Goal: Transaction & Acquisition: Purchase product/service

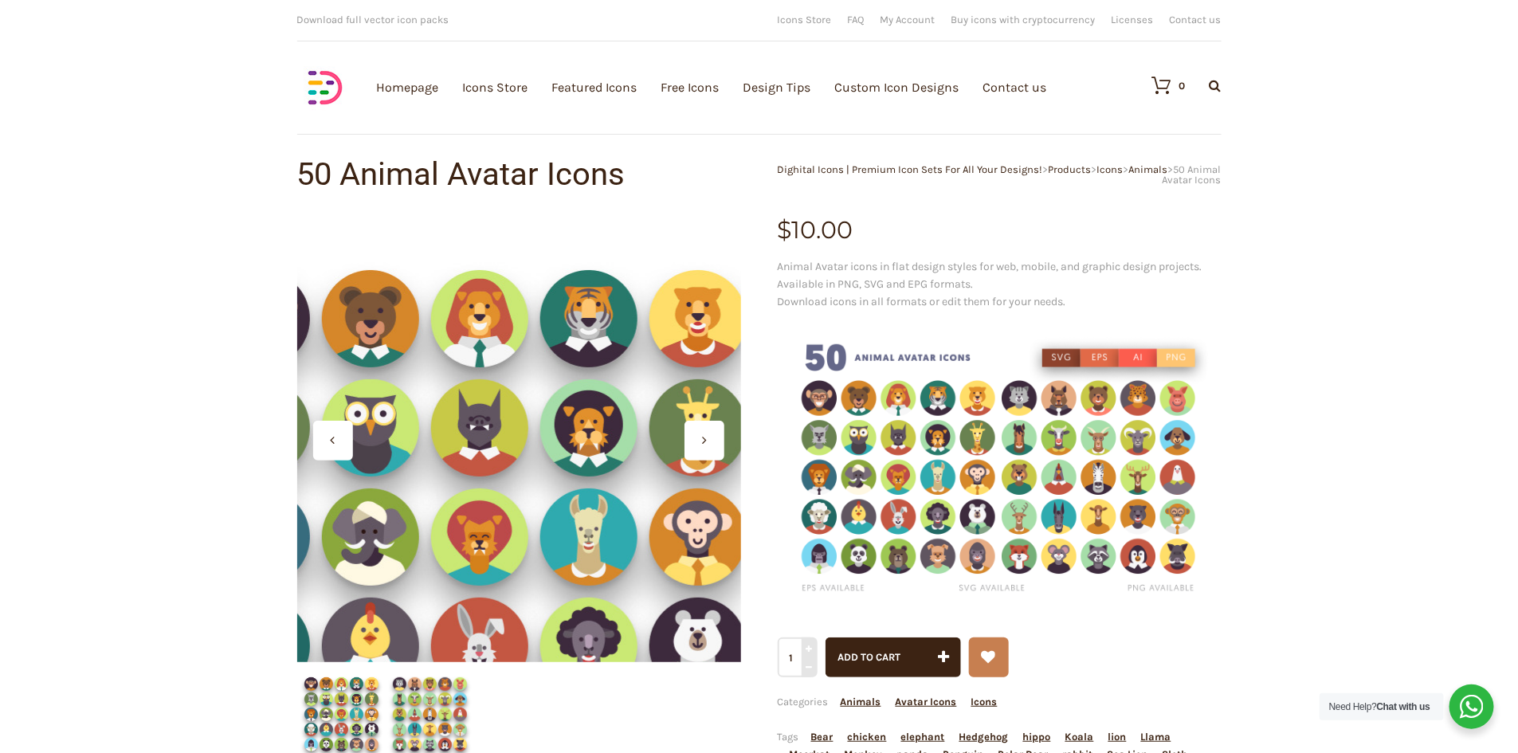
click at [591, 277] on div at bounding box center [519, 440] width 444 height 444
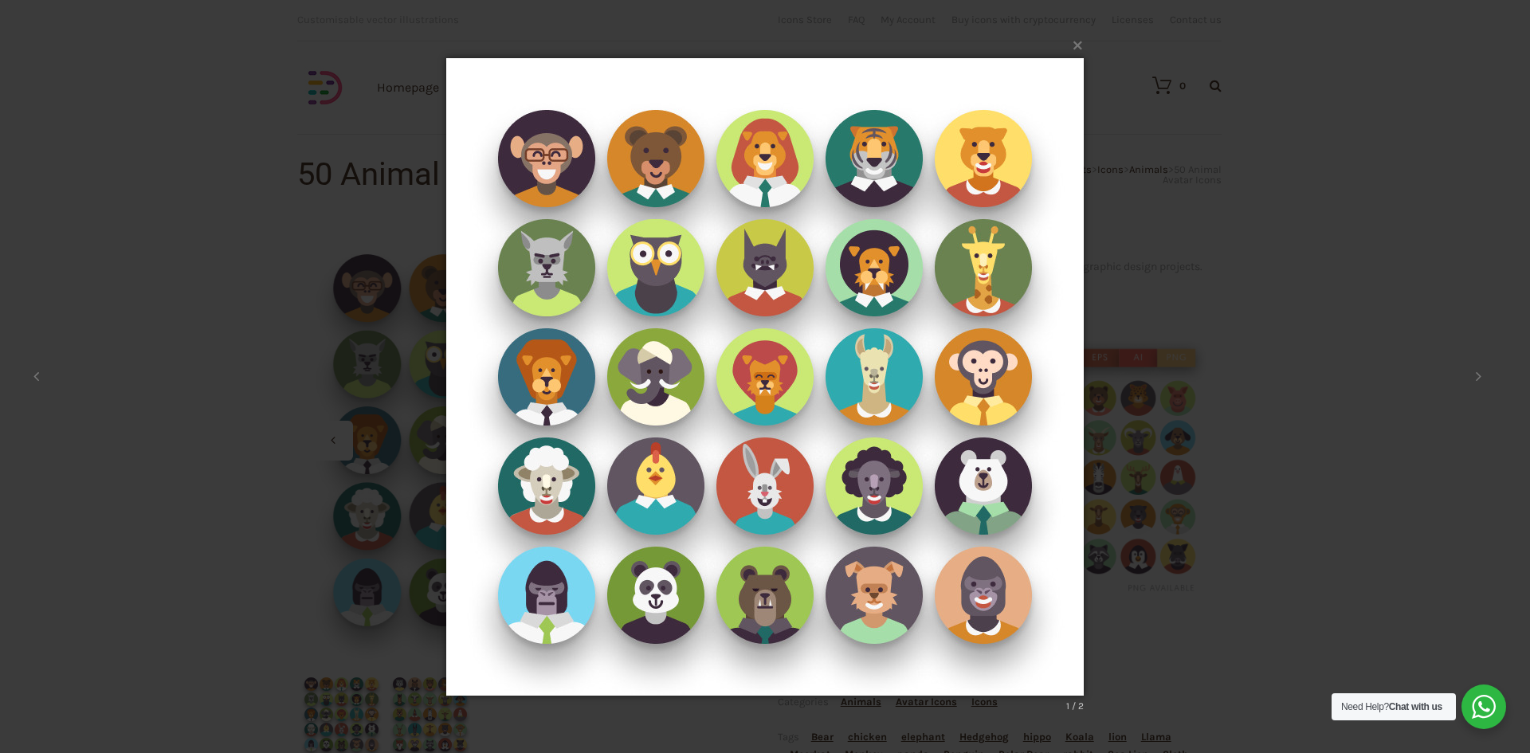
click at [745, 205] on img at bounding box center [765, 376] width 638 height 701
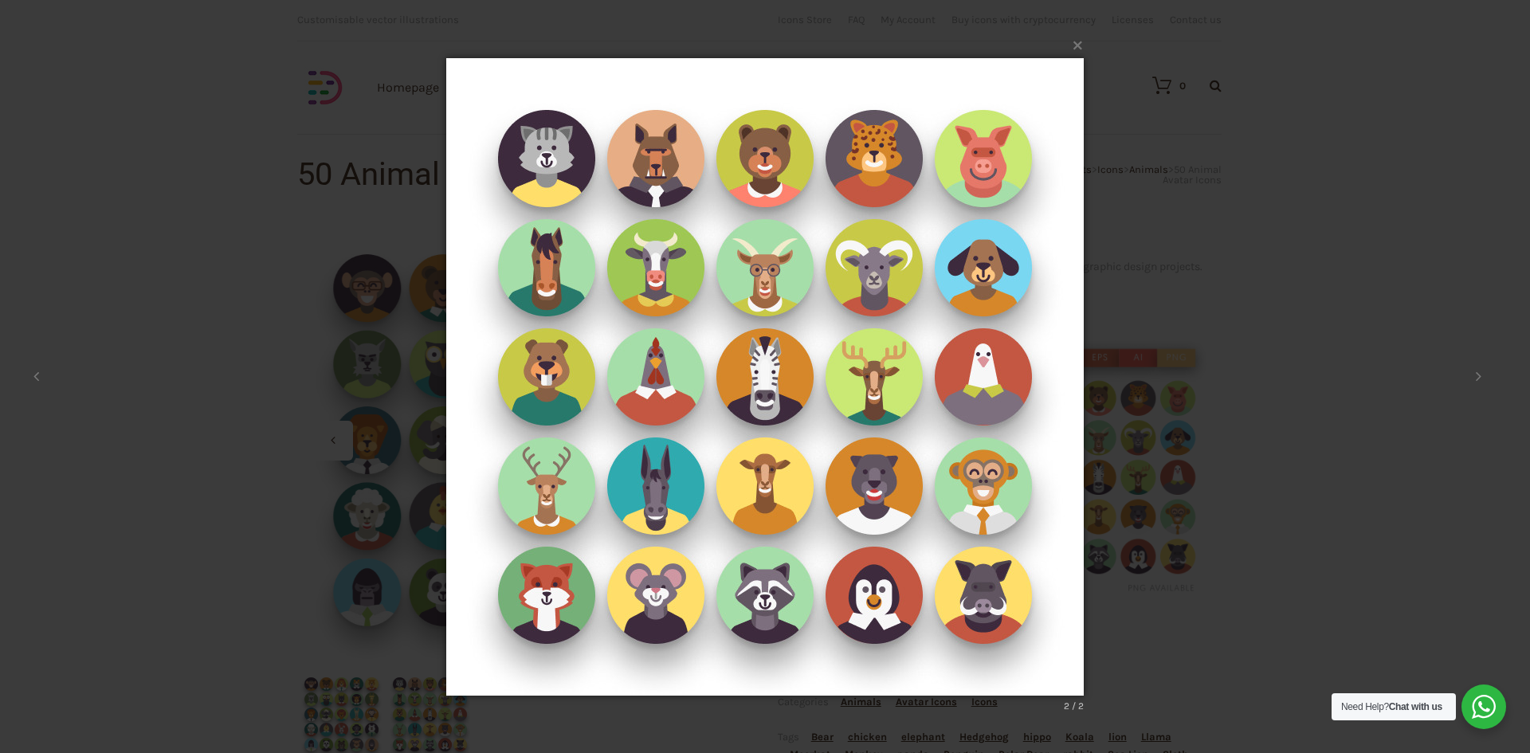
click at [759, 182] on img at bounding box center [765, 376] width 638 height 701
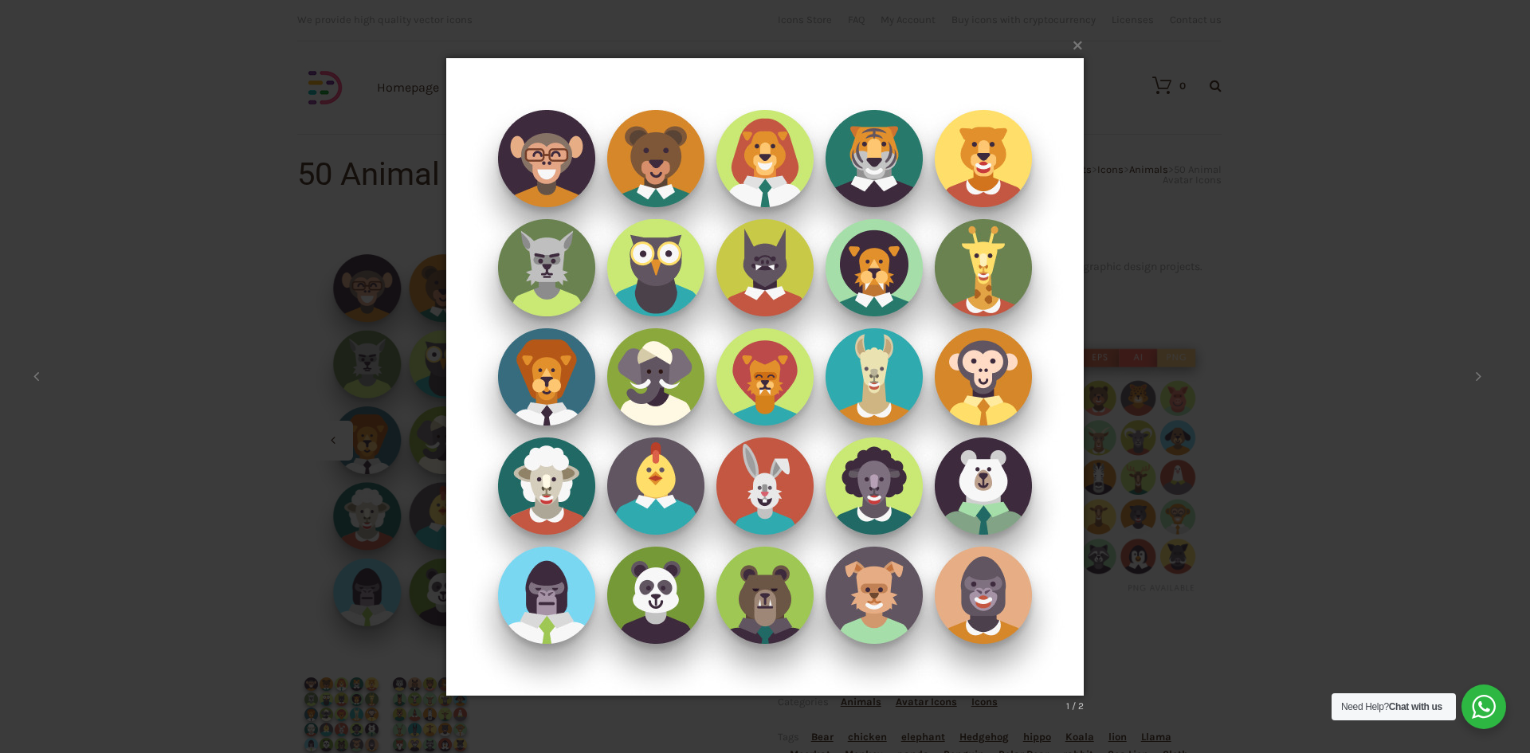
click at [759, 182] on img at bounding box center [765, 376] width 638 height 701
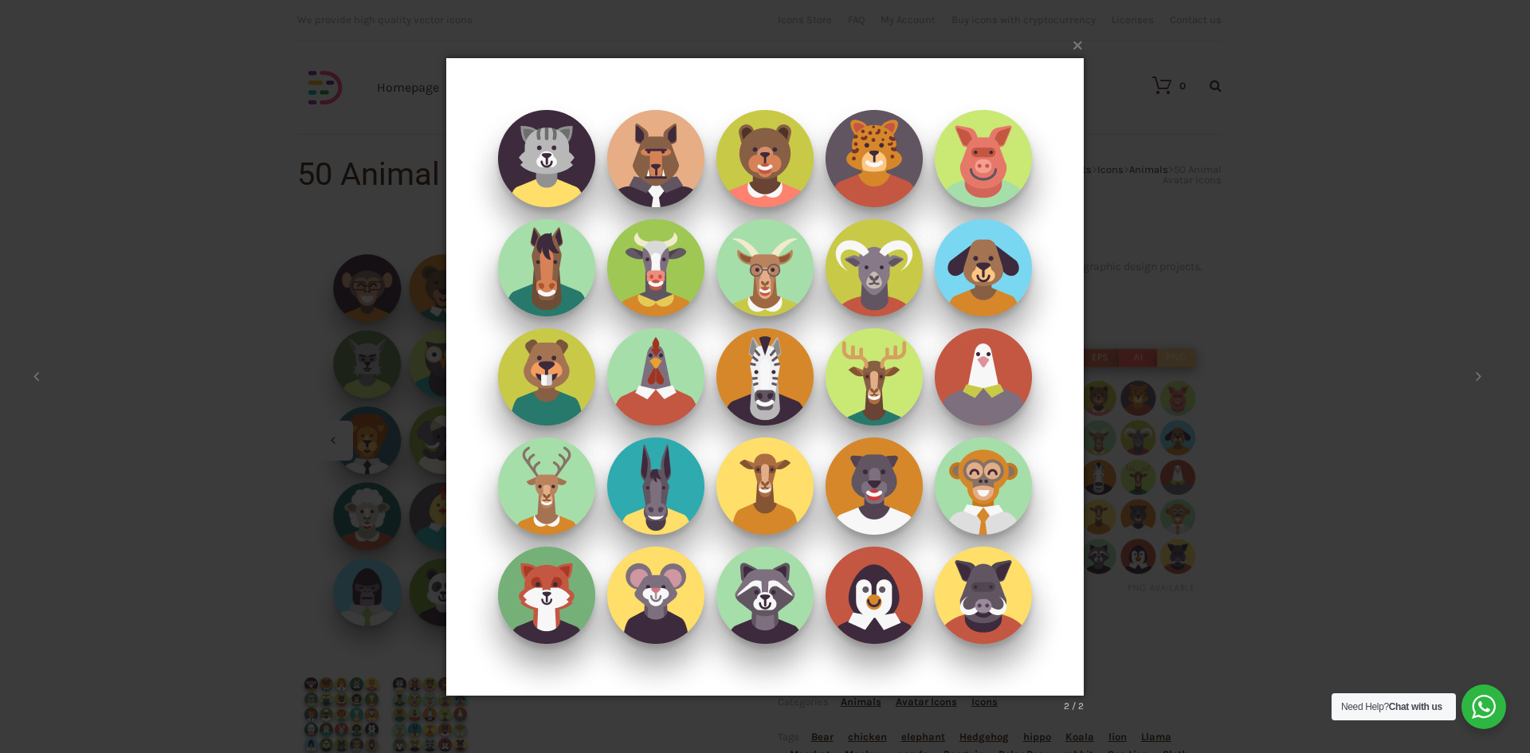
click at [759, 182] on img at bounding box center [765, 376] width 638 height 701
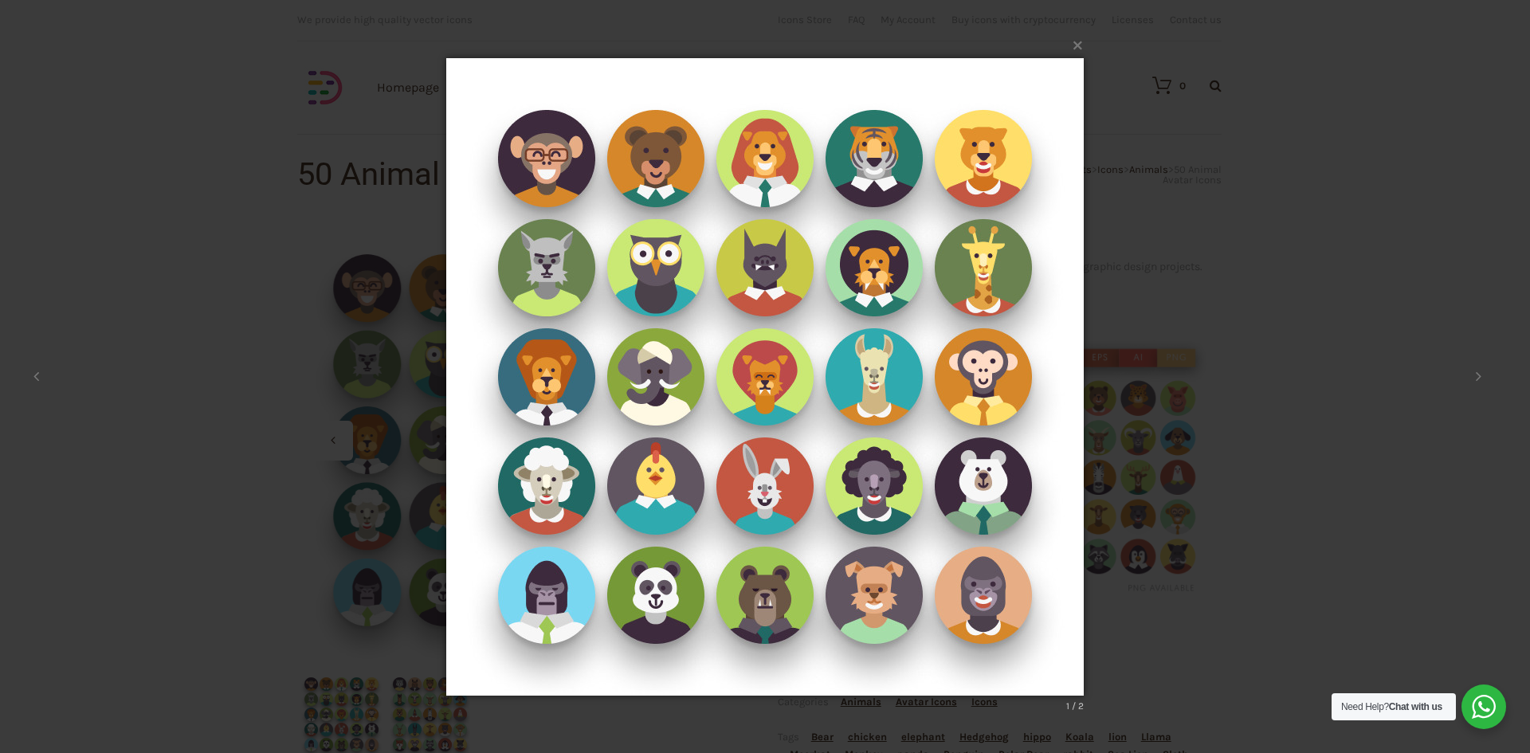
click at [758, 182] on img at bounding box center [765, 376] width 638 height 701
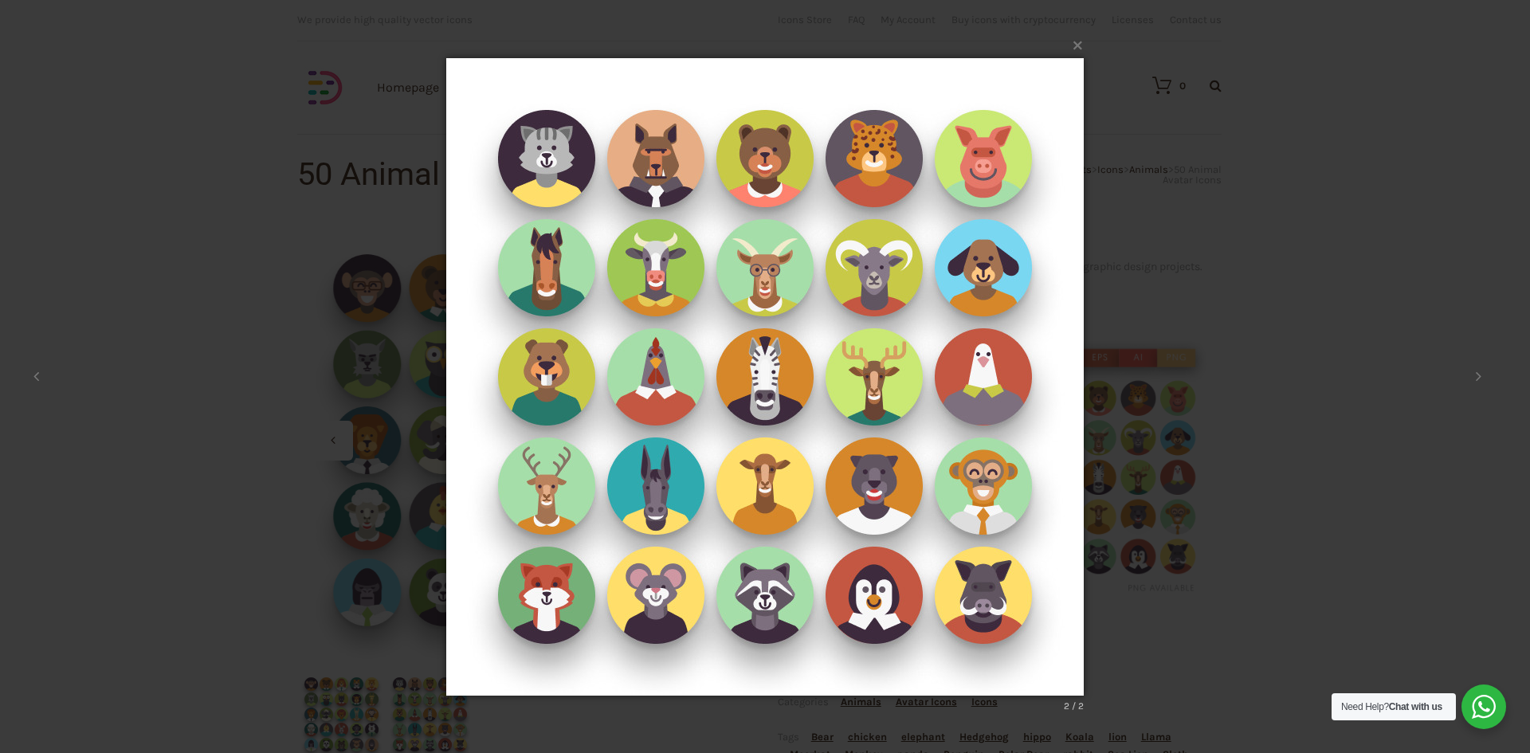
click at [758, 182] on img at bounding box center [765, 376] width 638 height 701
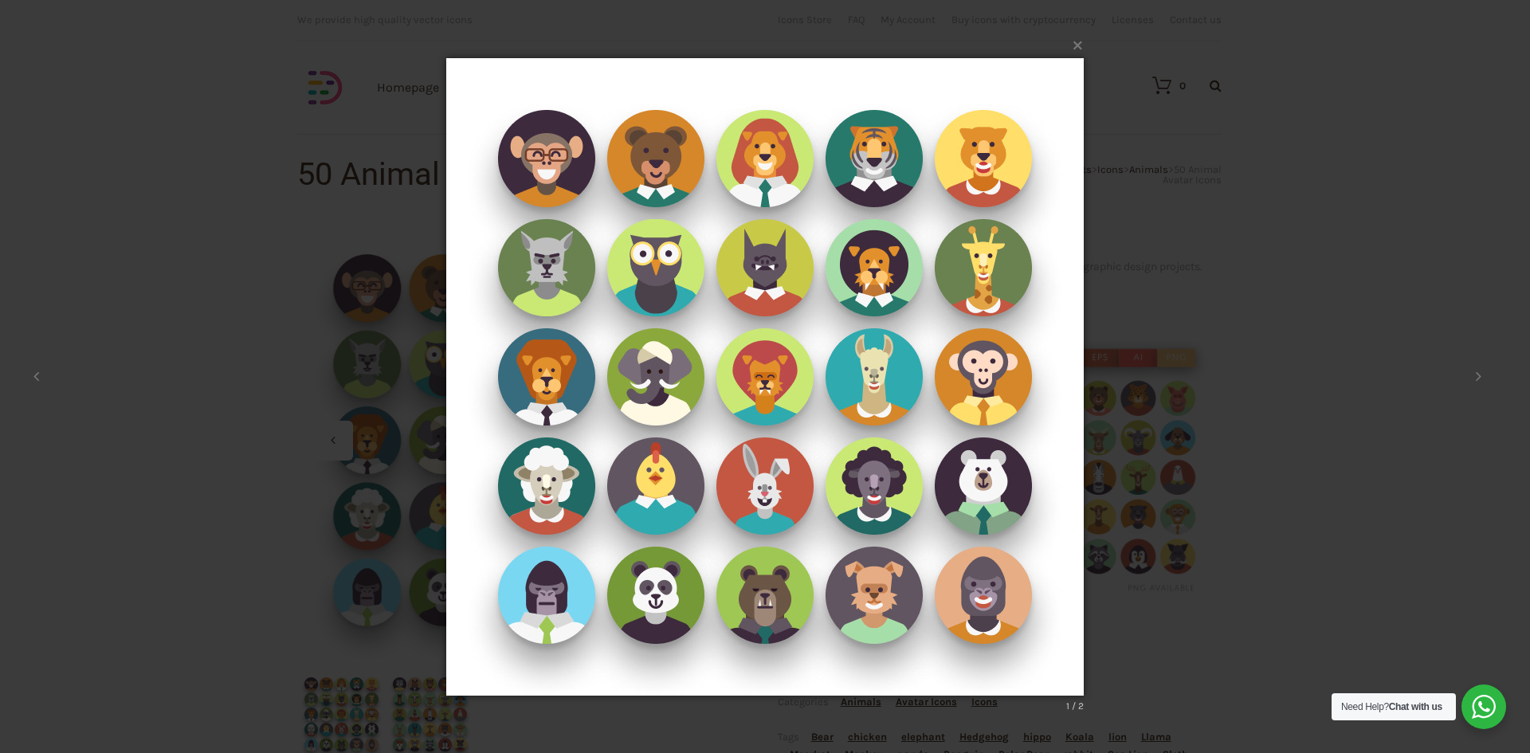
click at [758, 182] on img at bounding box center [765, 376] width 638 height 701
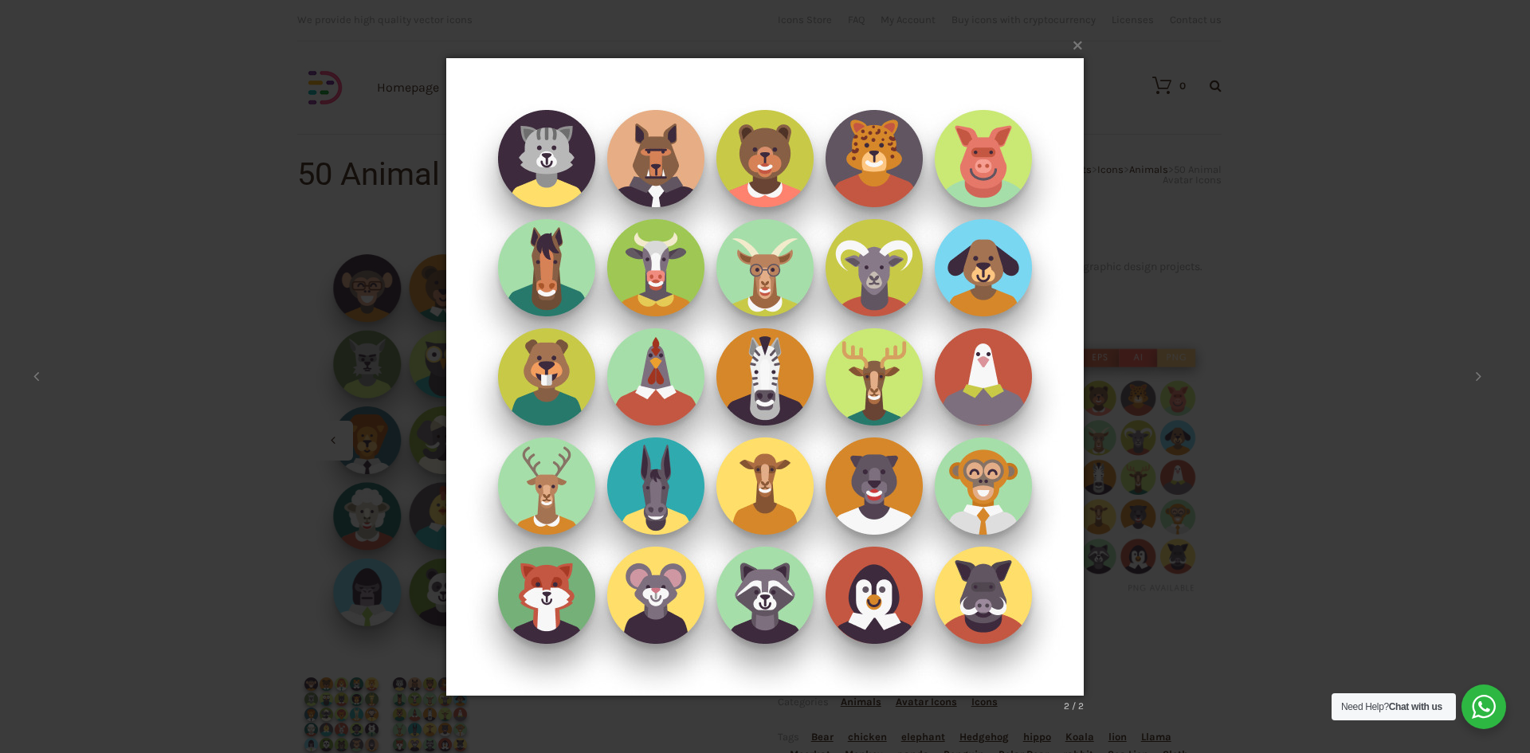
click at [758, 182] on img at bounding box center [765, 376] width 638 height 701
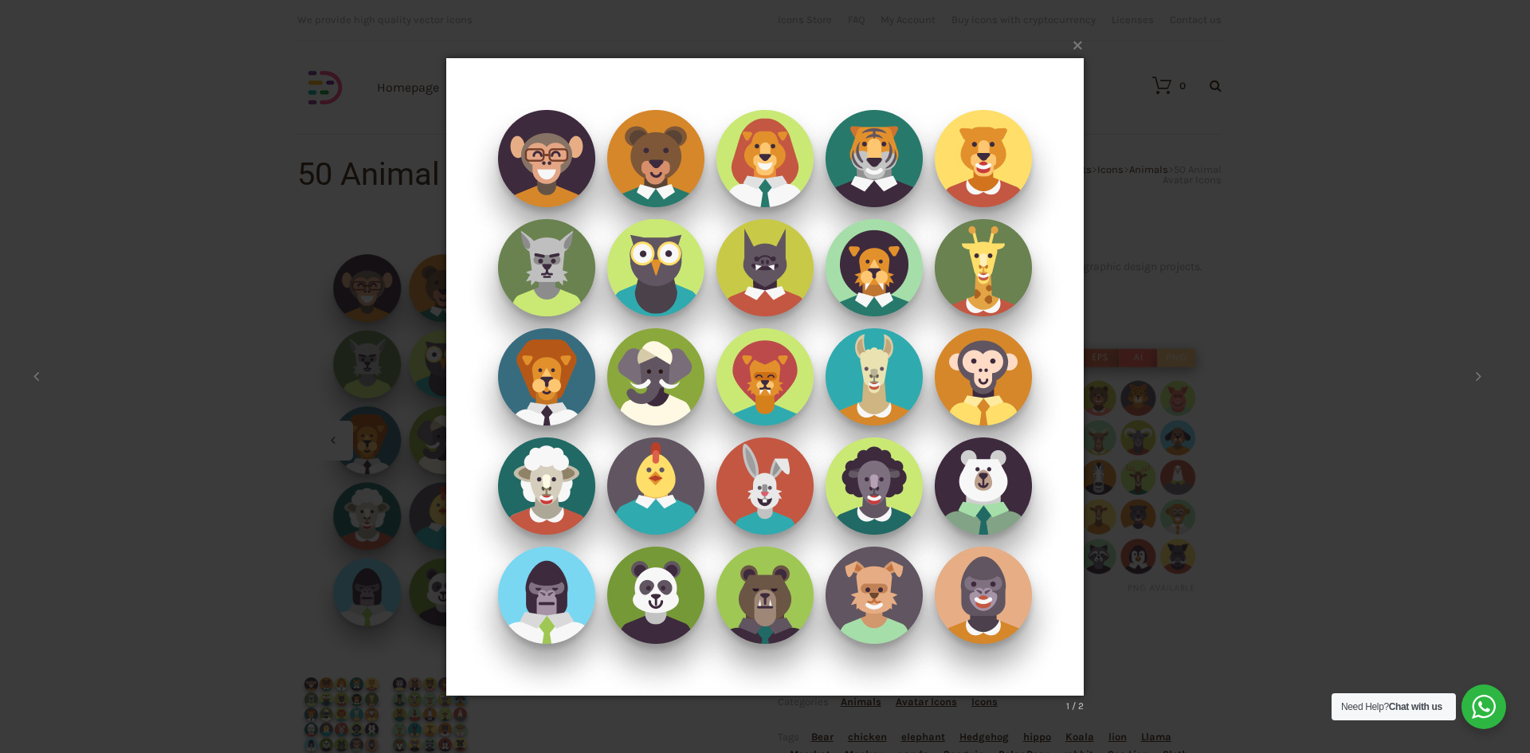
click at [1167, 364] on div "× 1 / 2 Loading..." at bounding box center [765, 376] width 1530 height 753
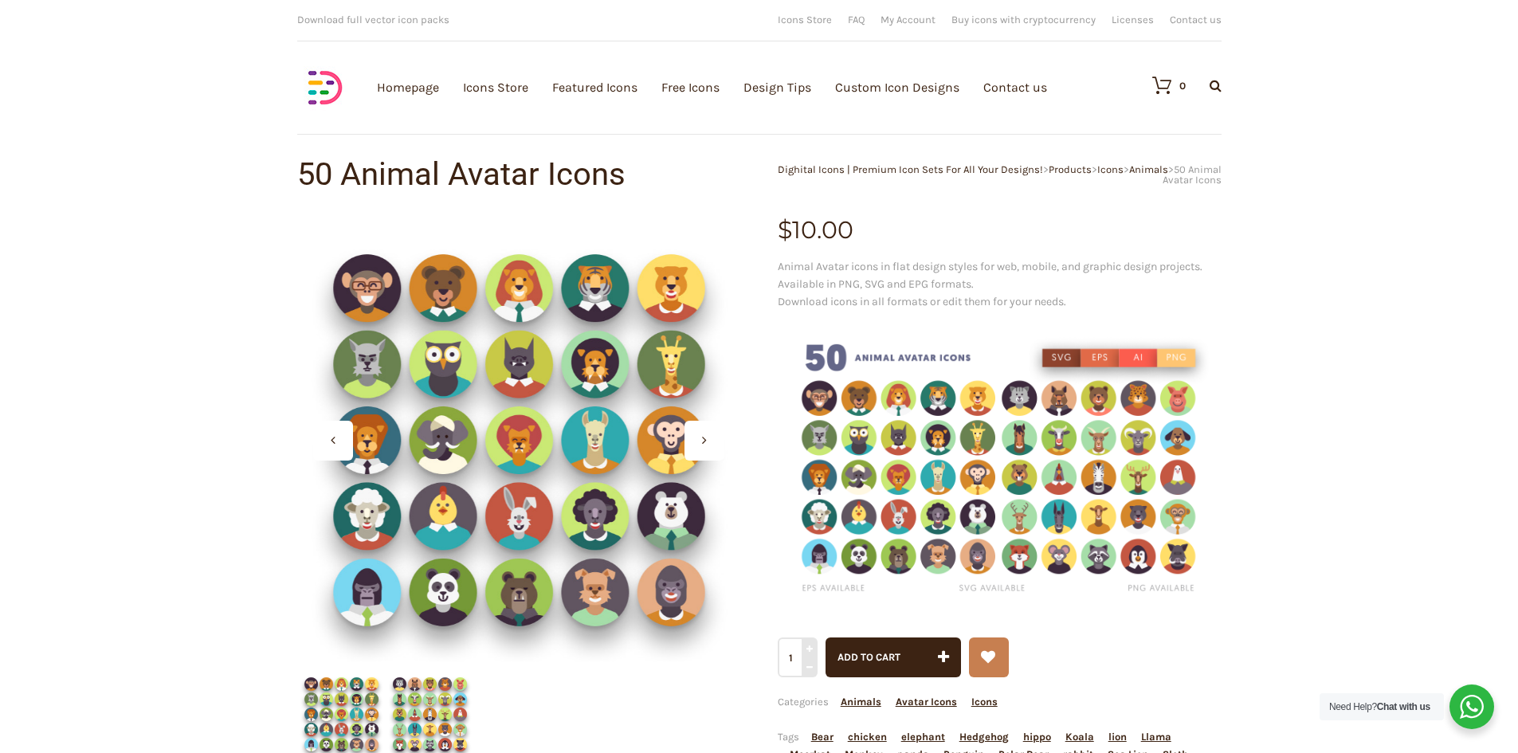
click at [419, 705] on img at bounding box center [430, 714] width 88 height 88
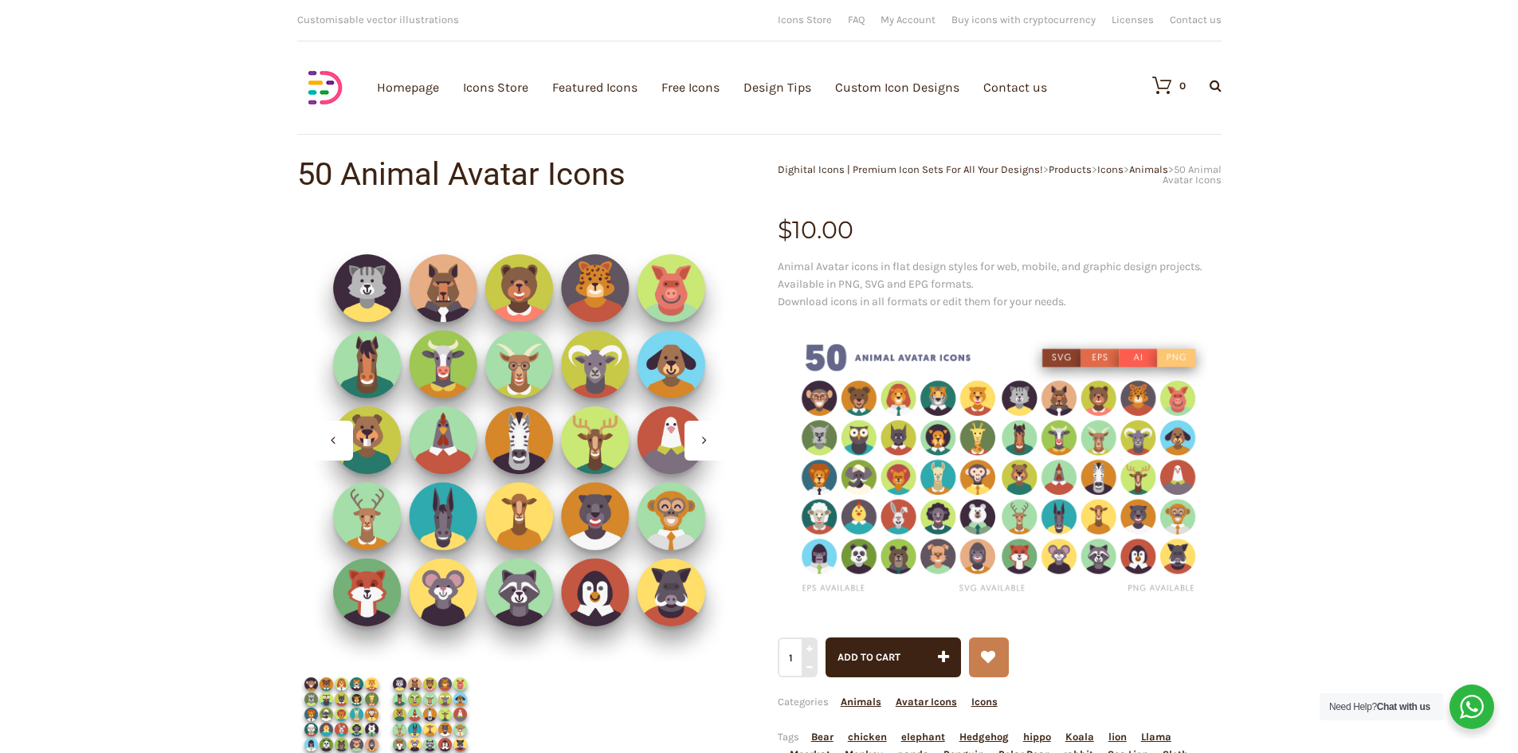
click at [339, 718] on img at bounding box center [341, 714] width 88 height 88
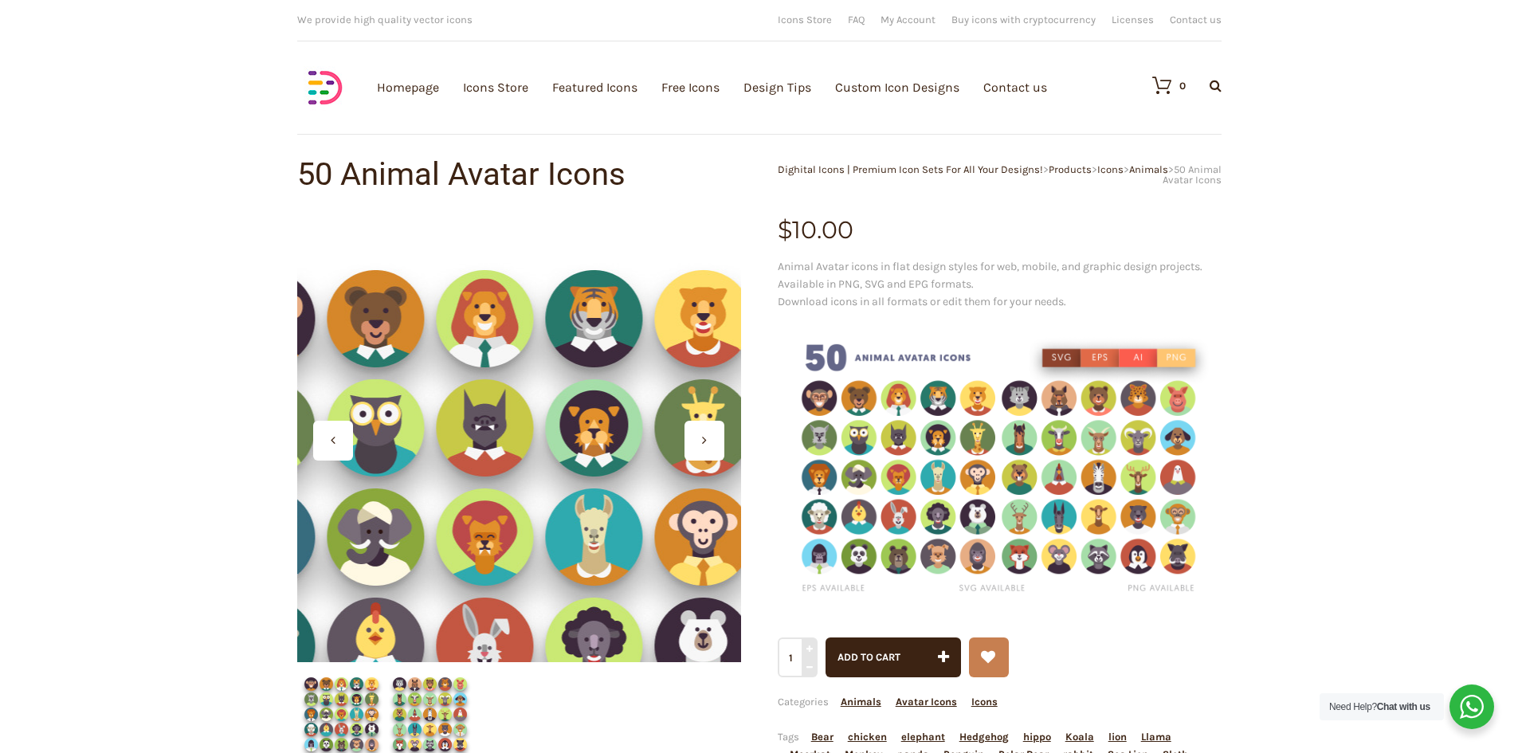
click at [603, 330] on div at bounding box center [519, 440] width 444 height 444
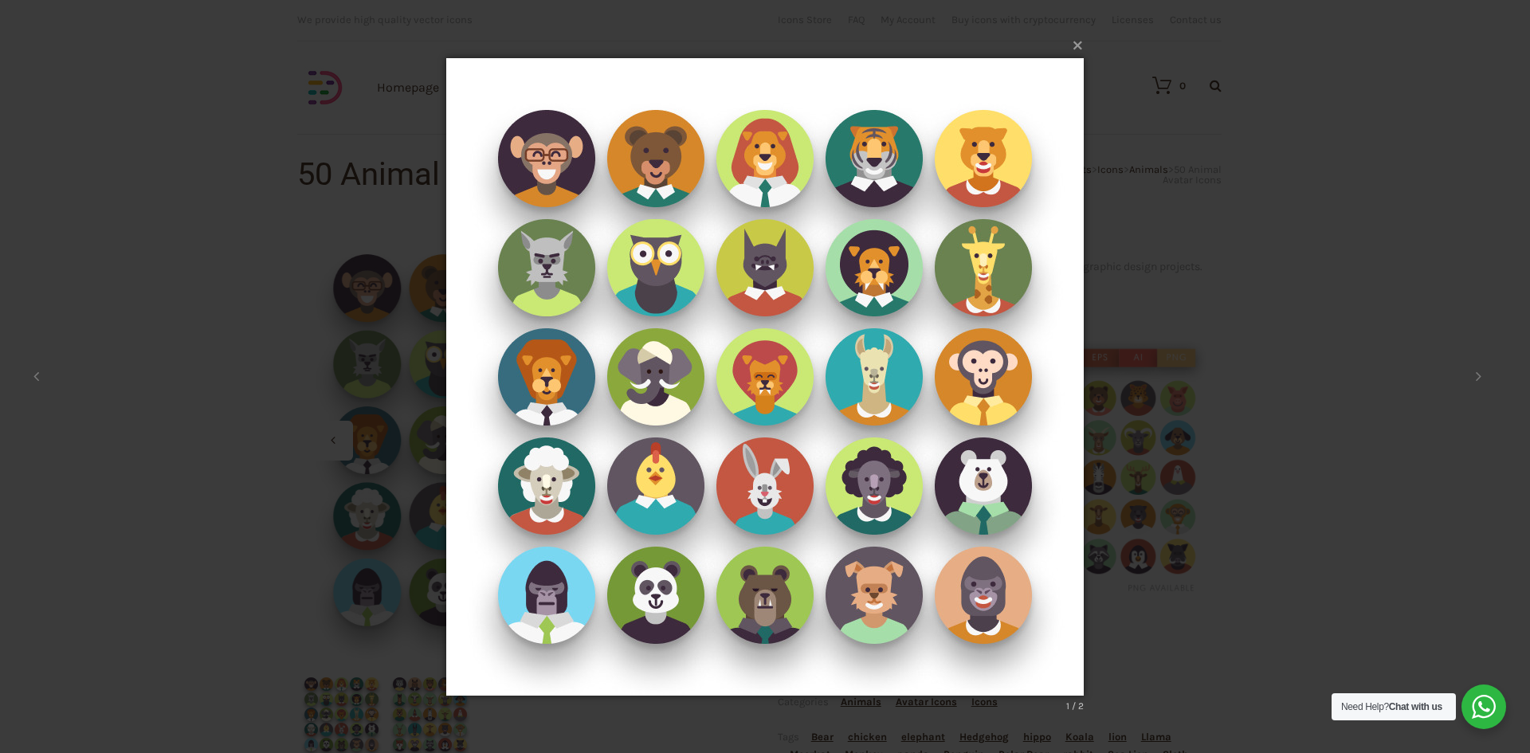
click at [1073, 48] on button "×" at bounding box center [770, 43] width 638 height 35
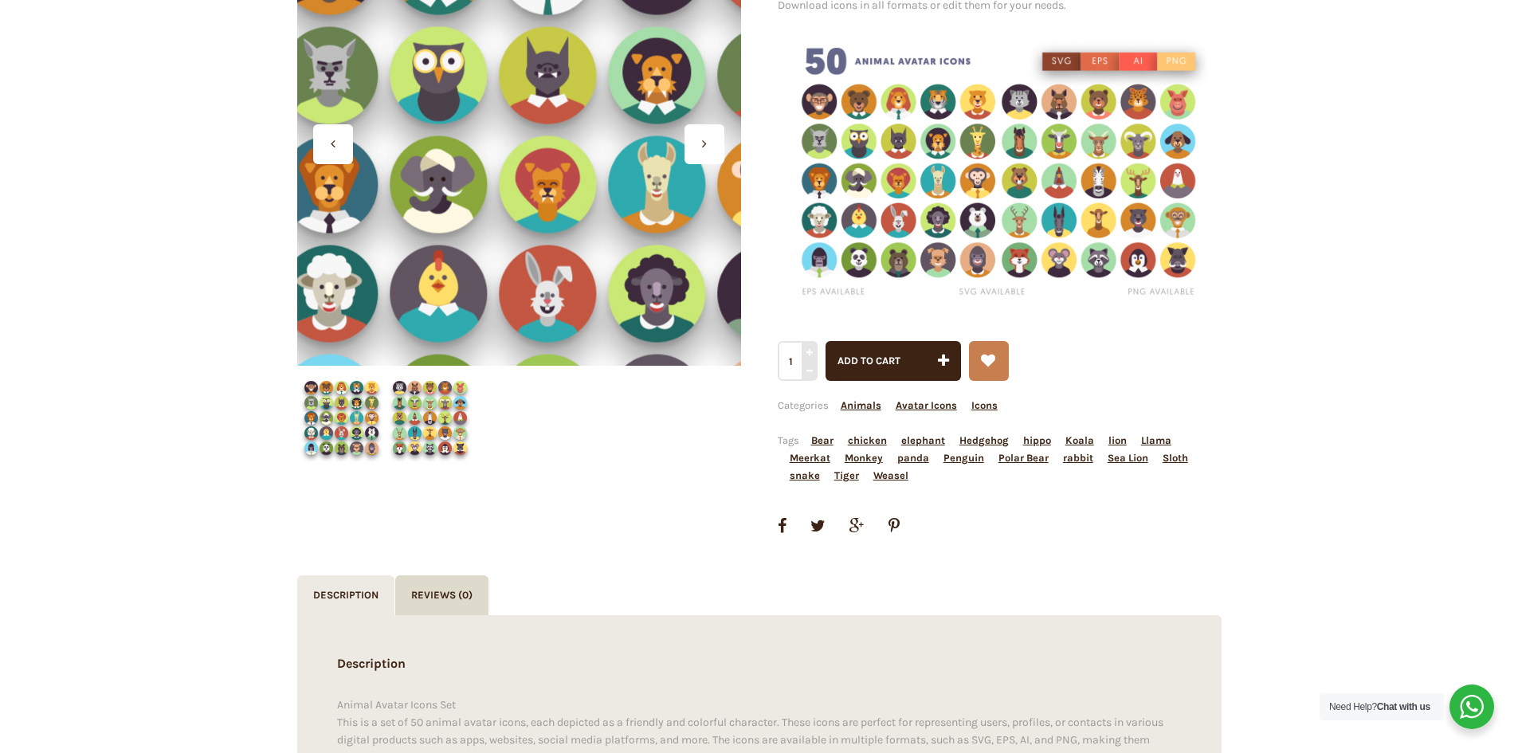
scroll to position [319, 0]
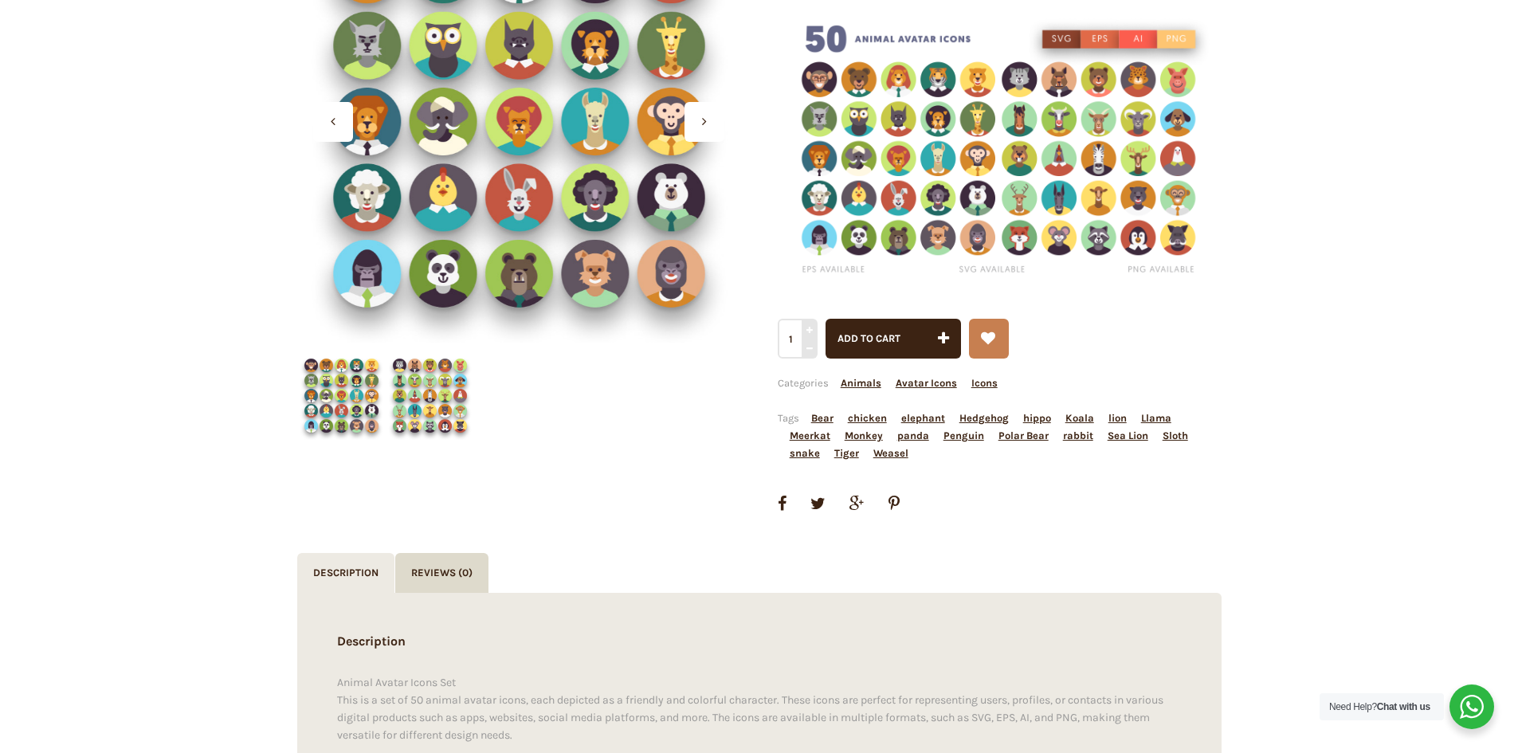
click at [328, 405] on img at bounding box center [341, 395] width 88 height 88
click at [437, 398] on img at bounding box center [430, 395] width 88 height 88
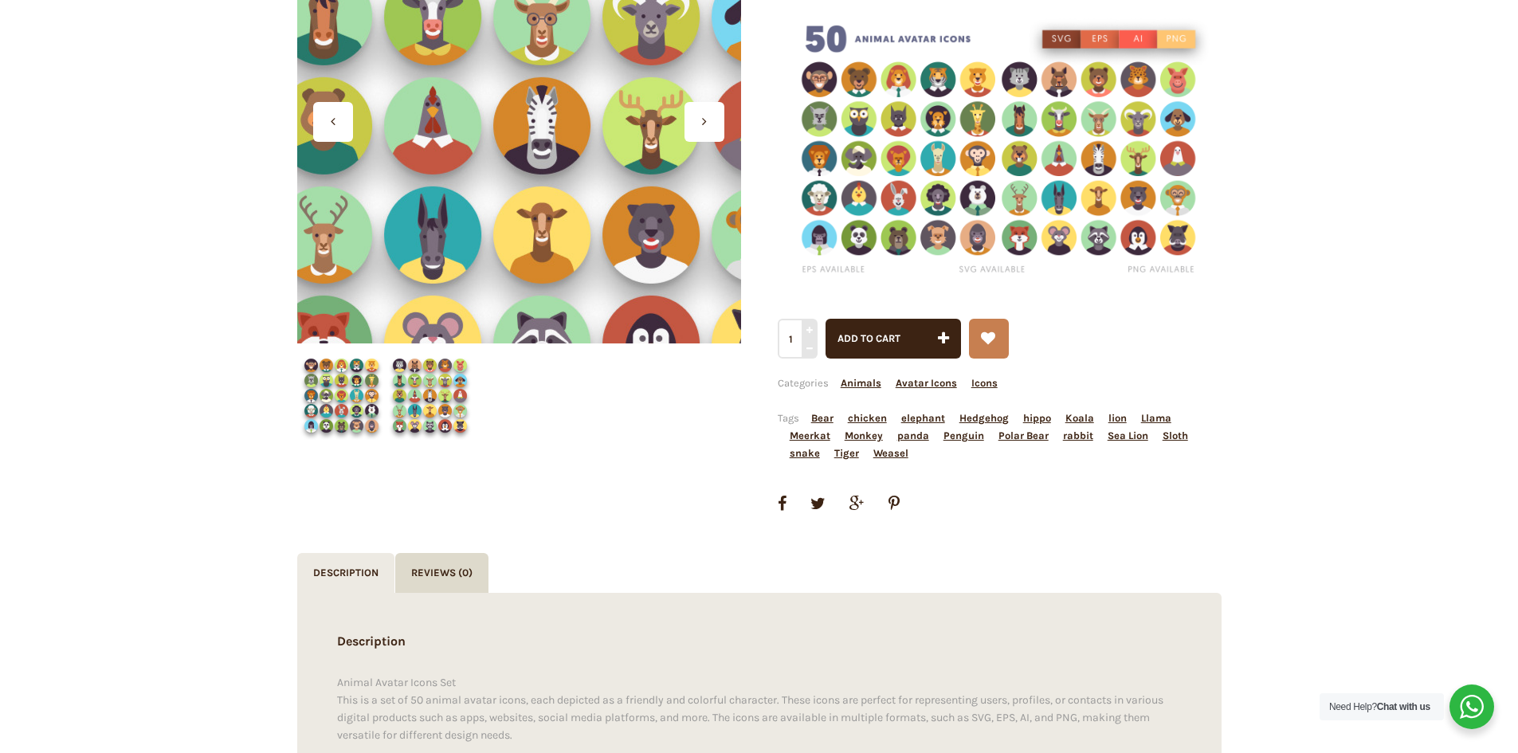
click at [536, 160] on div at bounding box center [519, 122] width 444 height 444
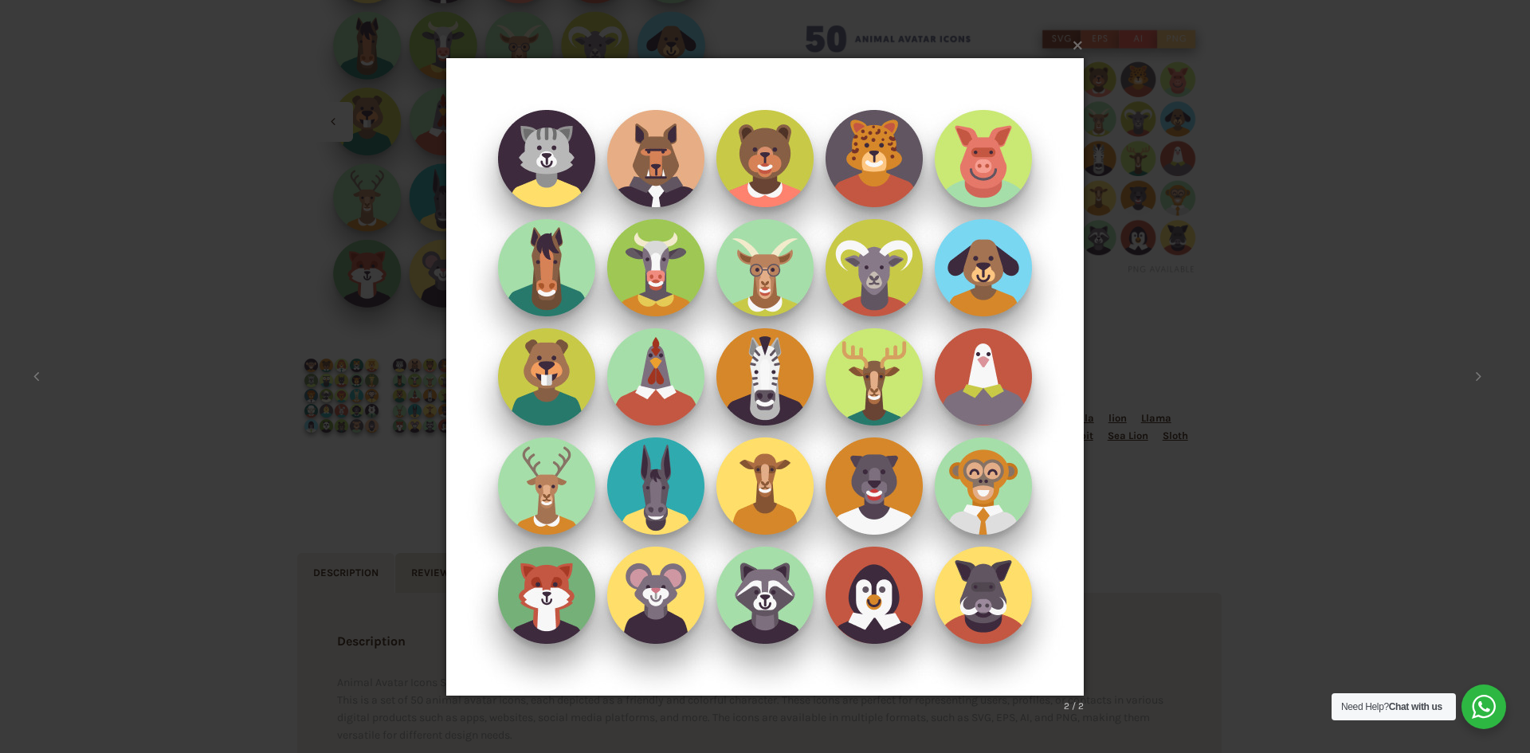
click at [1367, 457] on div "× 2 / 2 Loading..." at bounding box center [765, 376] width 1530 height 753
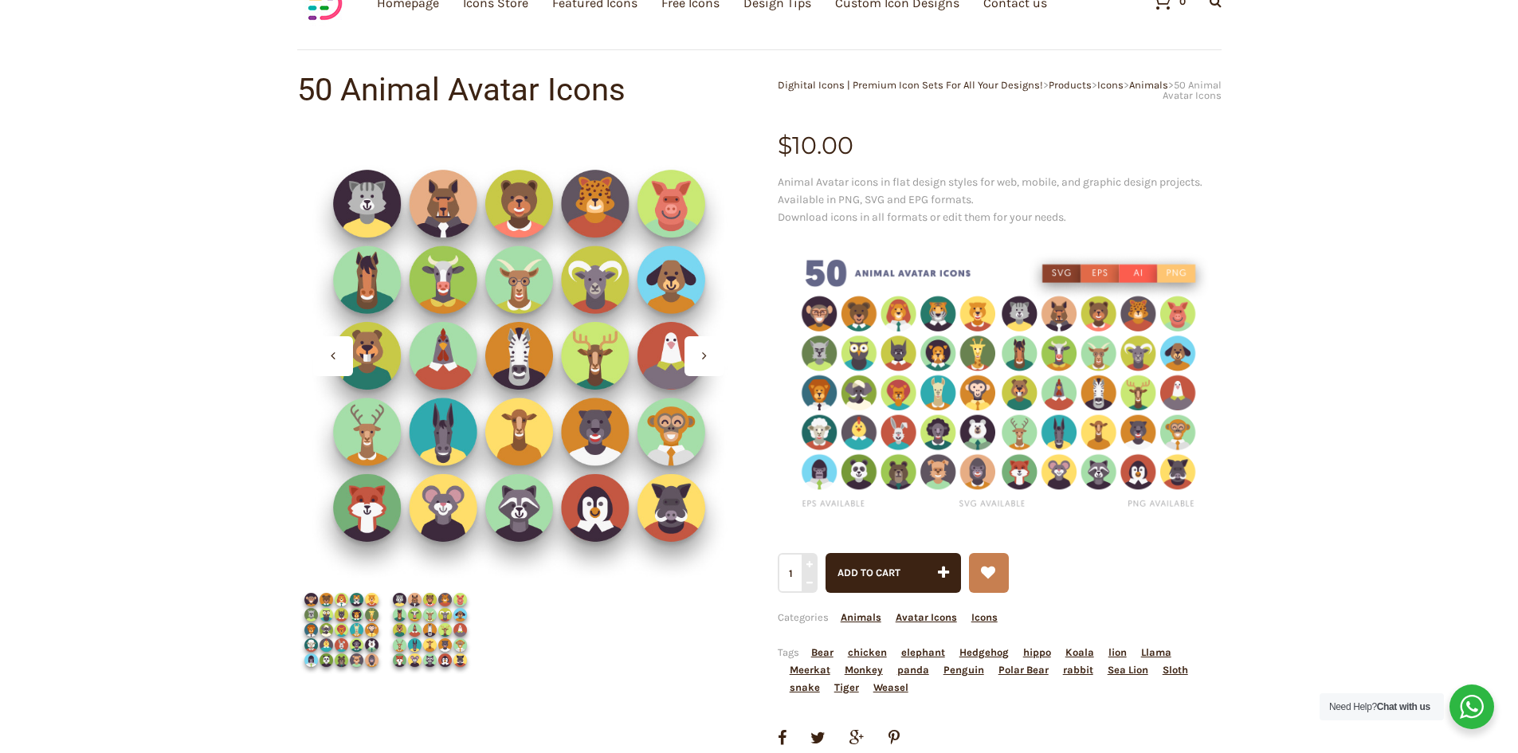
scroll to position [0, 0]
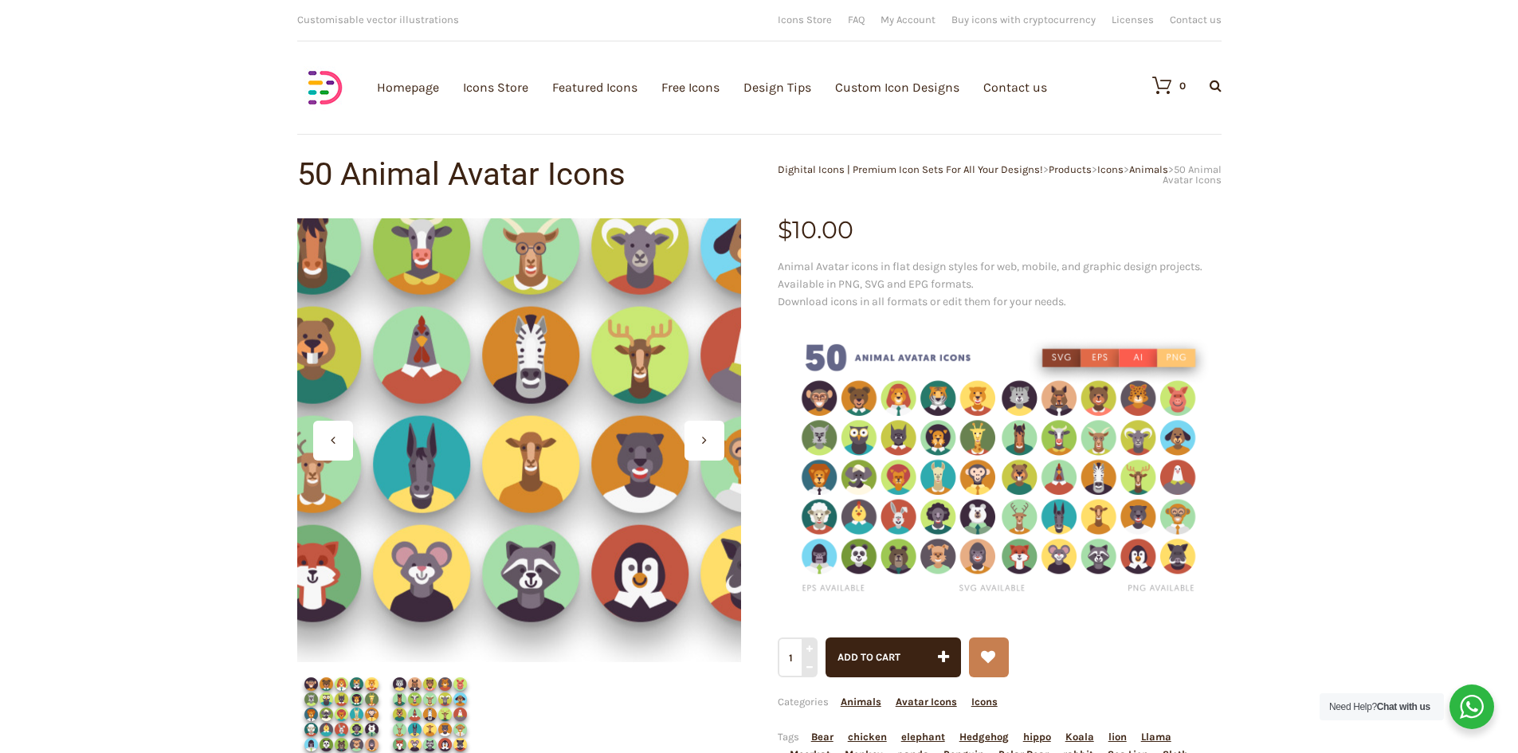
click at [512, 500] on div at bounding box center [519, 440] width 444 height 444
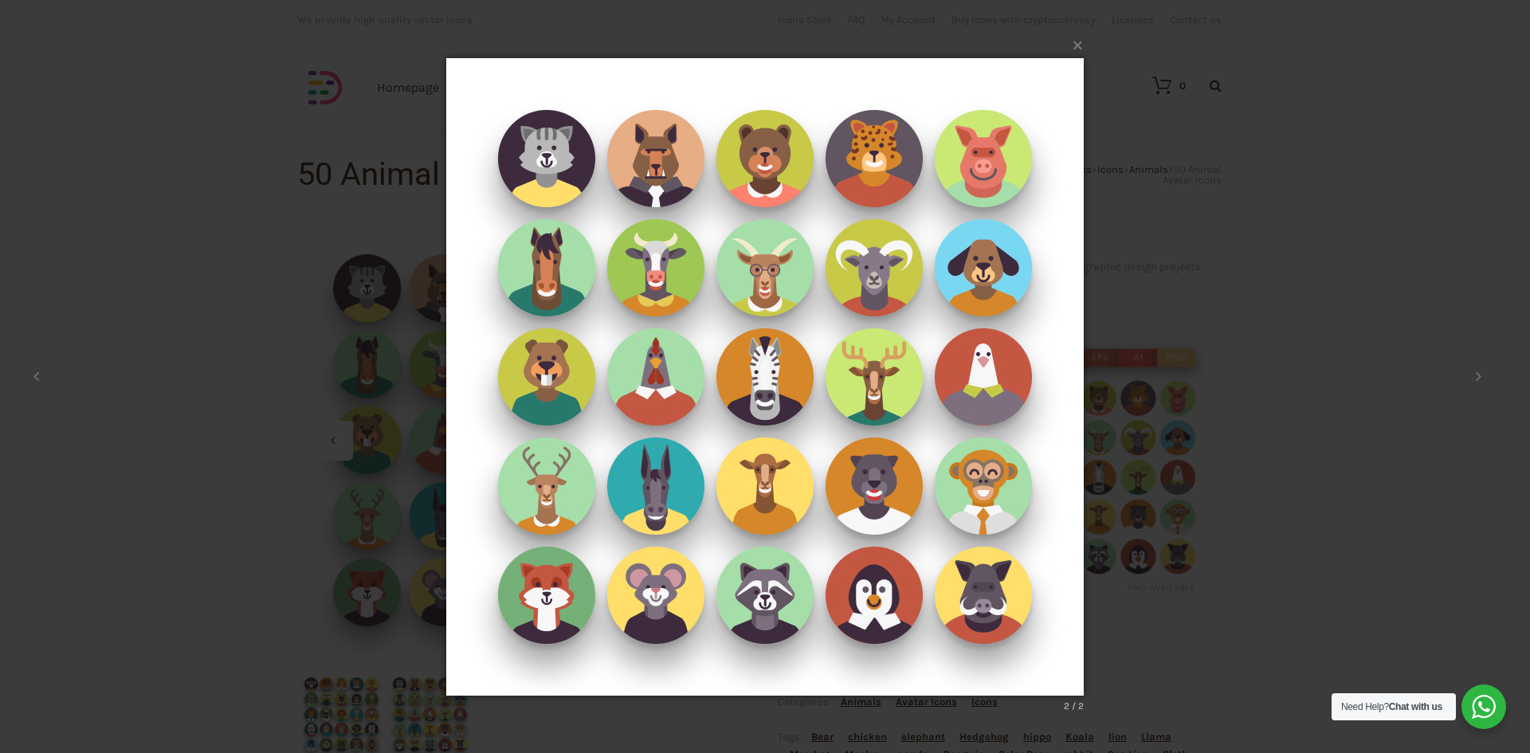
click at [346, 345] on div "× 2 / 2 Loading..." at bounding box center [765, 376] width 1530 height 753
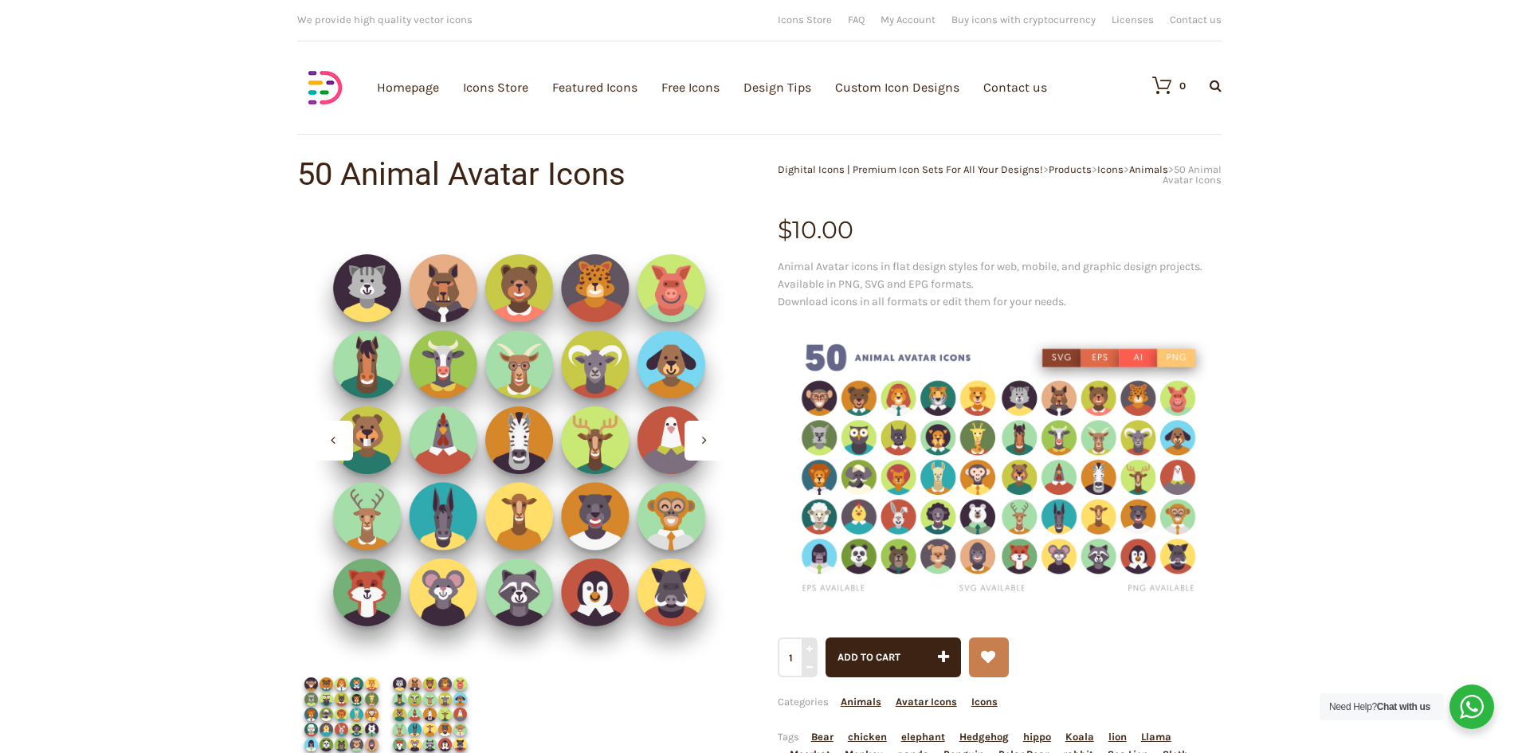
click at [370, 708] on img at bounding box center [341, 714] width 88 height 88
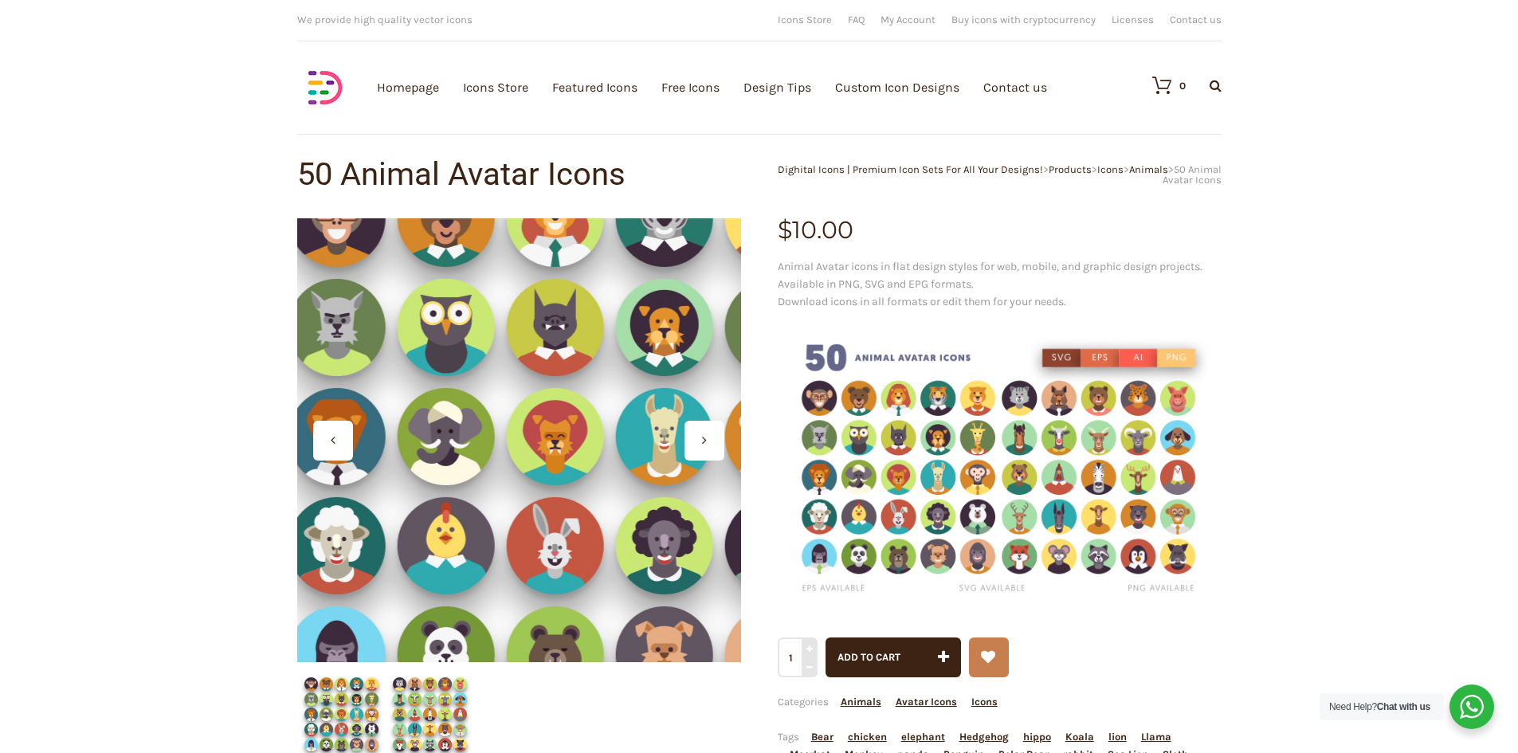
click at [534, 449] on div at bounding box center [519, 440] width 444 height 444
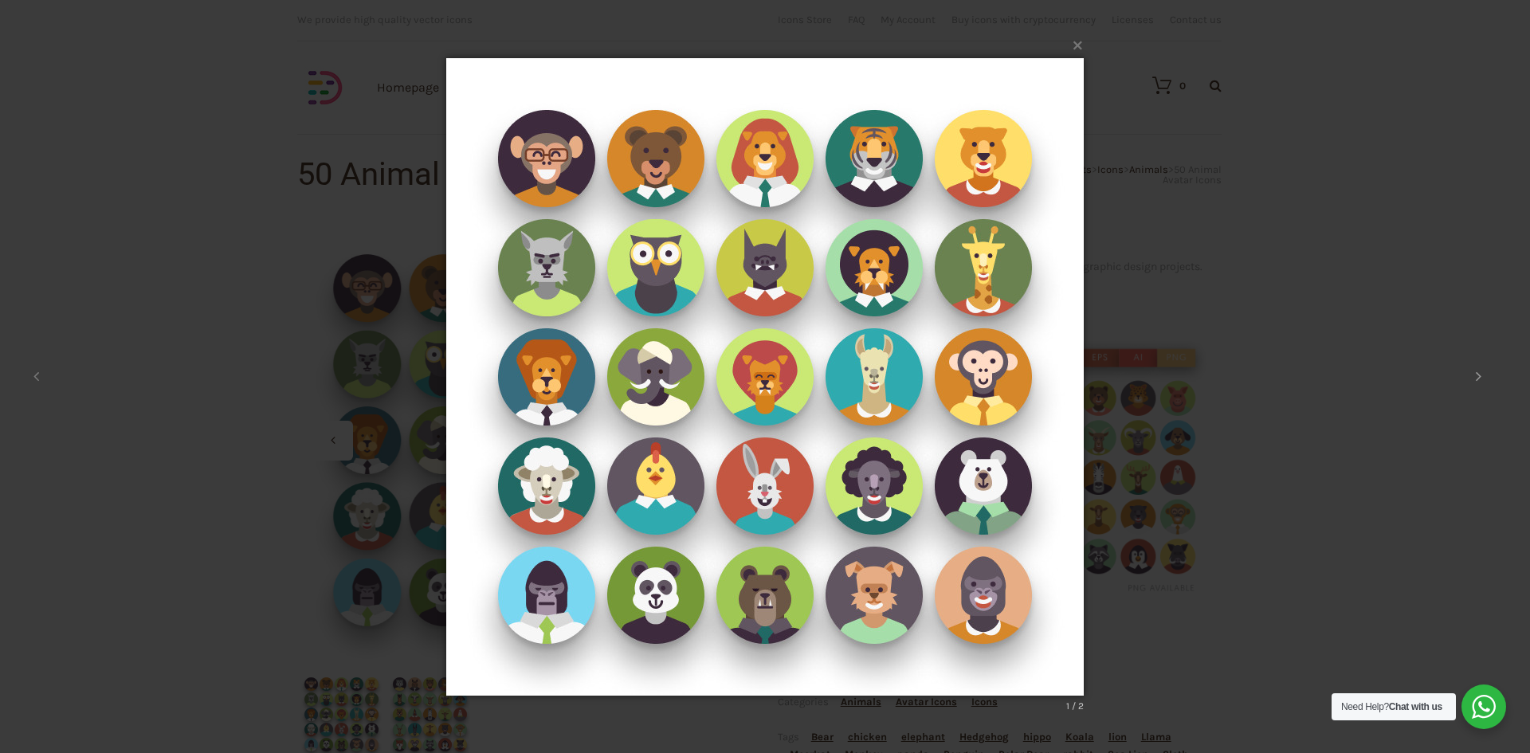
click at [1477, 381] on icon at bounding box center [1479, 376] width 6 height 16
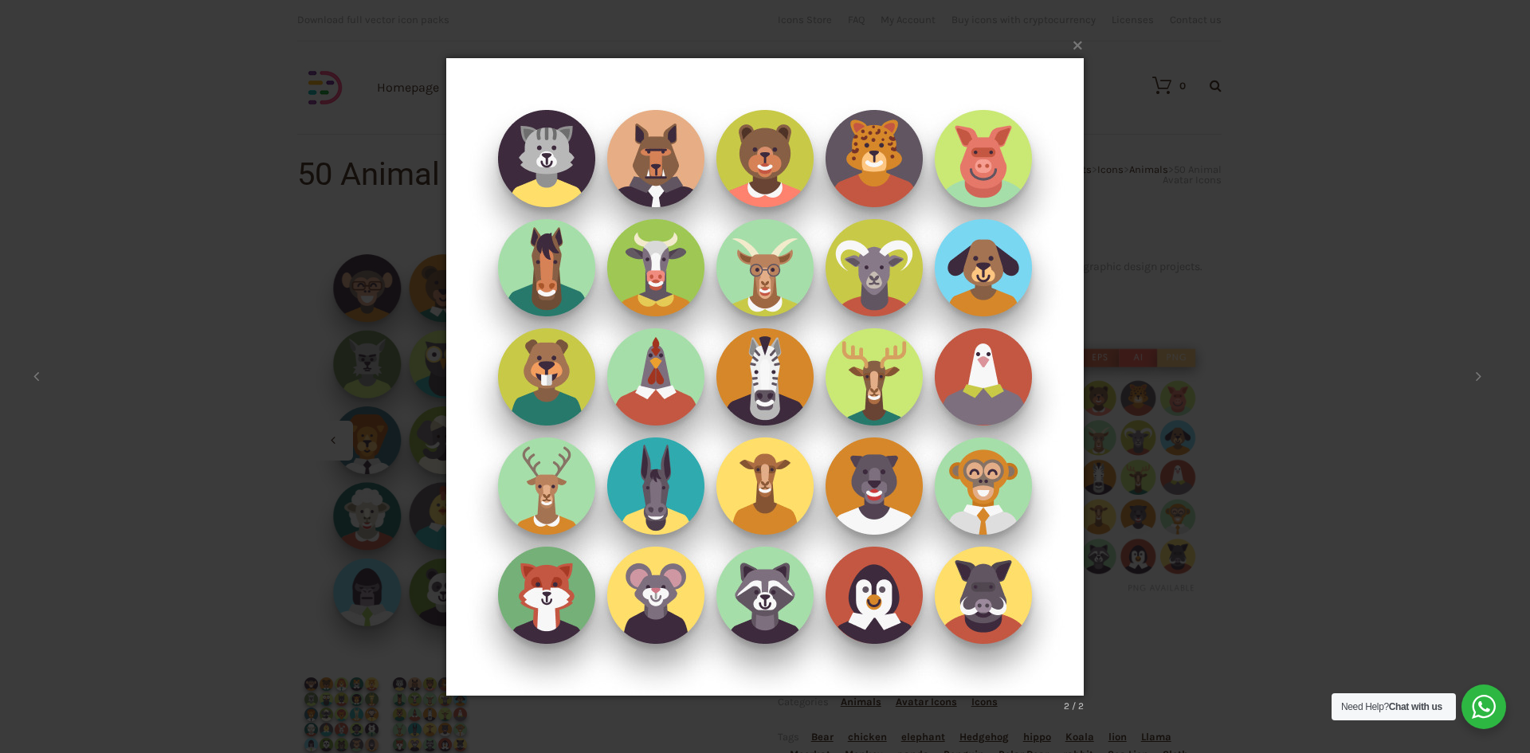
click at [379, 408] on div "× 2 / 2 Loading..." at bounding box center [765, 376] width 1530 height 753
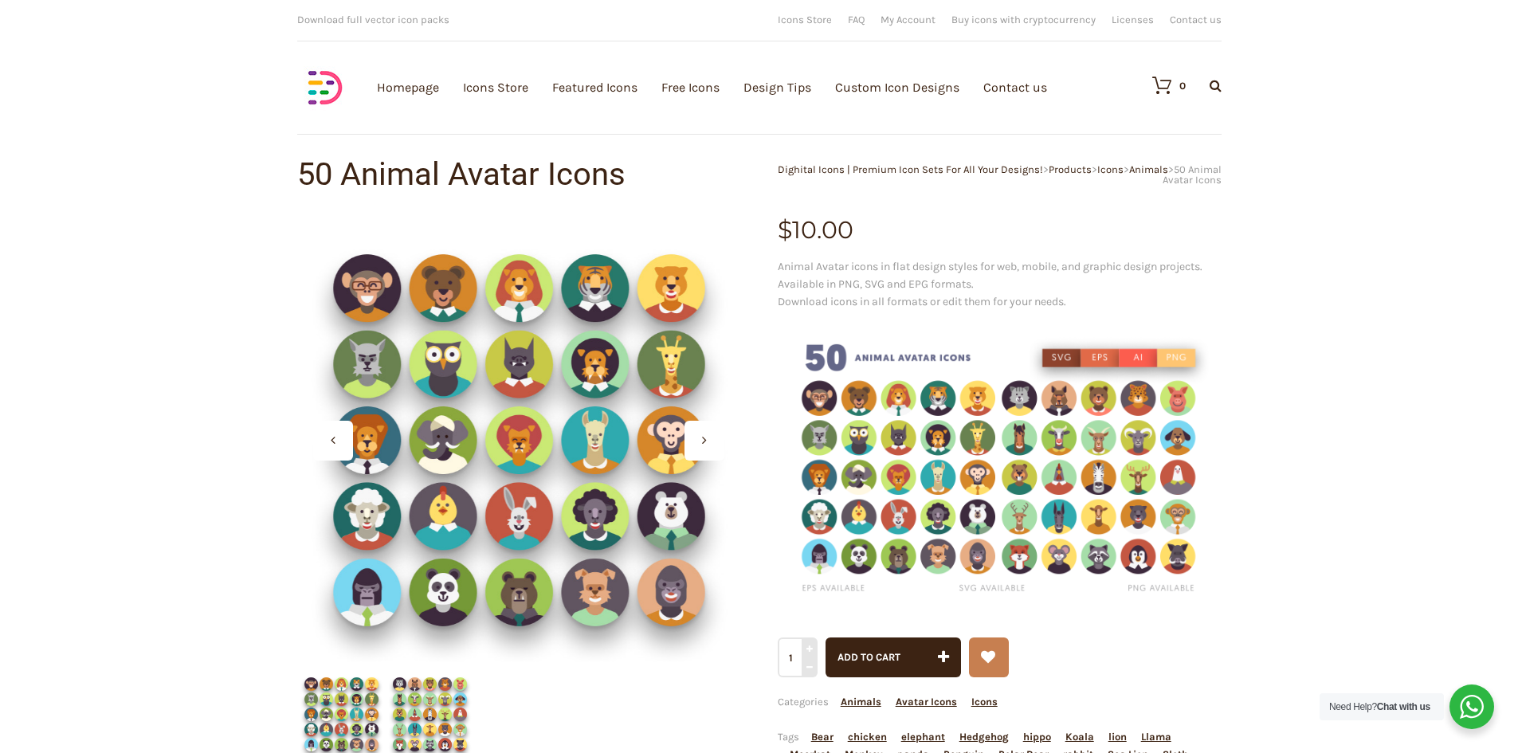
click at [337, 704] on img at bounding box center [341, 714] width 88 height 88
